Goal: Complete application form

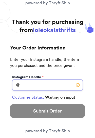
click at [43, 86] on input "Instagram Handle *" at bounding box center [47, 85] width 70 height 11
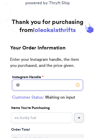
scroll to position [16, 0]
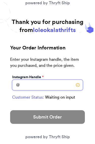
click at [64, 88] on input "Instagram Handle *" at bounding box center [47, 85] width 70 height 11
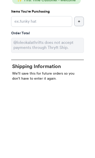
scroll to position [33, 0]
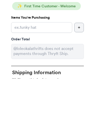
type input "xoxo_maliak"
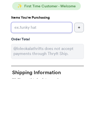
click at [53, 81] on input "Instagram Handle *" at bounding box center [41, 86] width 61 height 11
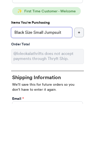
type input "Black Size Small Jumpsuit"
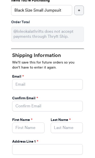
scroll to position [121, 0]
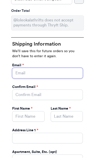
click at [65, 74] on input "Instagram Handle *" at bounding box center [47, 73] width 70 height 11
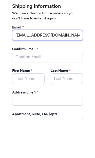
type input "Fkanakaole@gmail.com"
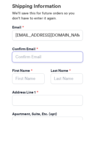
click at [77, 90] on input "Instagram Handle *" at bounding box center [47, 95] width 70 height 11
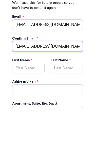
type input "Fkanakaole@gmail.com"
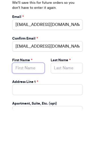
click at [20, 111] on input "Instagram Handle *" at bounding box center [28, 116] width 32 height 11
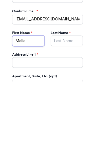
type input "Malia"
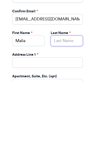
click at [75, 111] on input "Instagram Handle *" at bounding box center [66, 116] width 32 height 11
type input "Kanakaole"
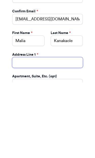
click at [72, 133] on input "Instagram Handle *" at bounding box center [47, 138] width 70 height 11
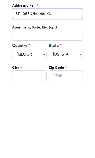
type input "87-1058 Oheohe St."
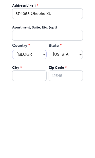
click at [41, 126] on select "United States Canada Australia" at bounding box center [29, 131] width 34 height 10
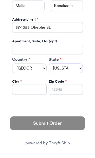
click at [76, 66] on select "Alabama Alaska Arizona Arkansas California Colorado Connecticut Delaware Distri…" at bounding box center [65, 69] width 34 height 10
select select "HI"
click at [18, 91] on input "Instagram Handle *" at bounding box center [29, 89] width 34 height 11
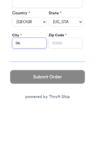
type input "9"
type input "Waianae"
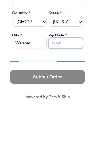
click at [71, 84] on input "Zip Code *" at bounding box center [65, 89] width 34 height 11
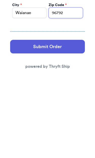
type input "96792"
click at [66, 117] on button "Submit Order" at bounding box center [47, 124] width 74 height 14
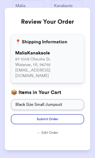
click at [66, 115] on button "Submit Order" at bounding box center [47, 119] width 73 height 10
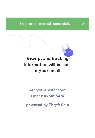
scroll to position [0, 0]
